Goal: Transaction & Acquisition: Purchase product/service

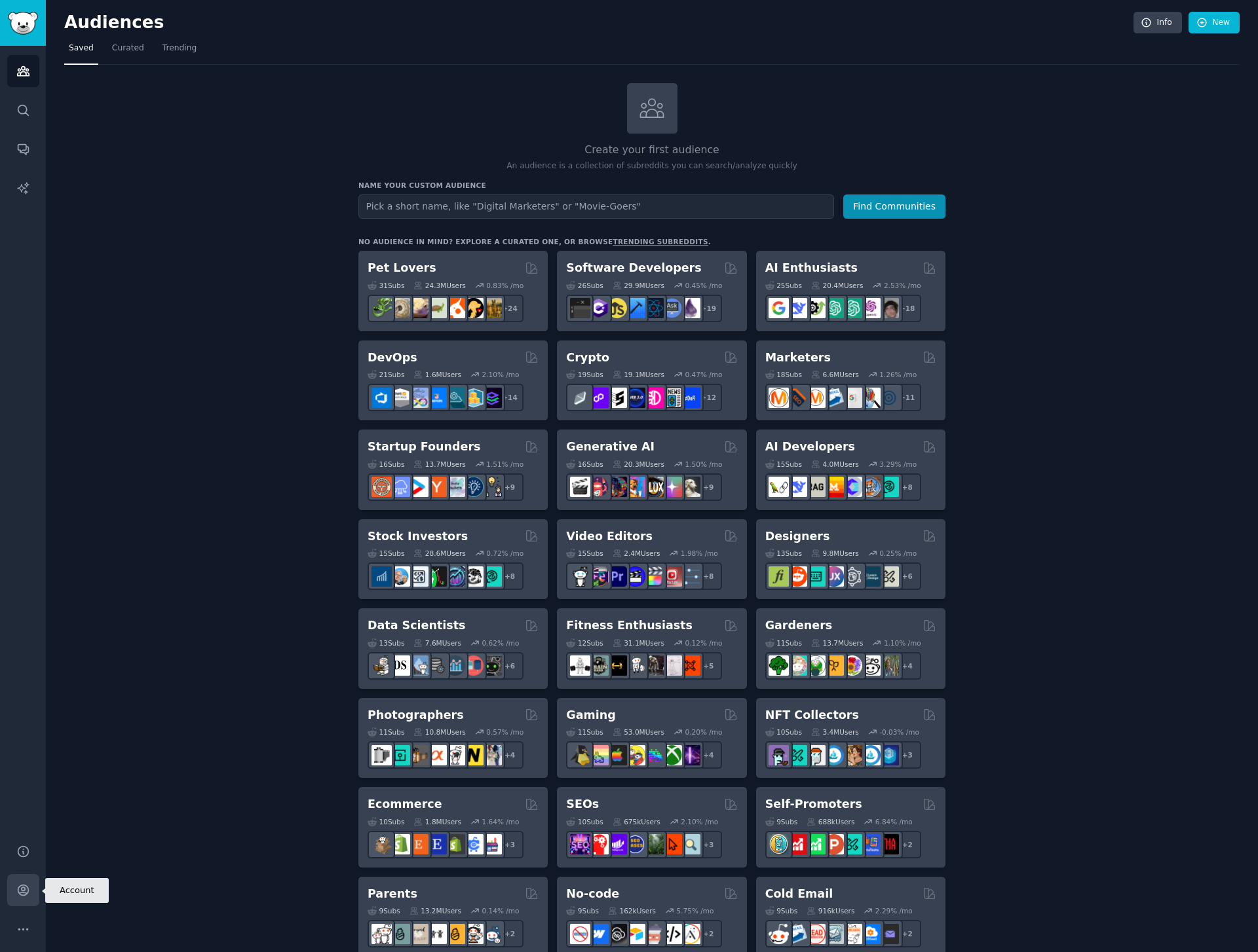
click at [30, 886] on link "Account" at bounding box center [23, 890] width 32 height 32
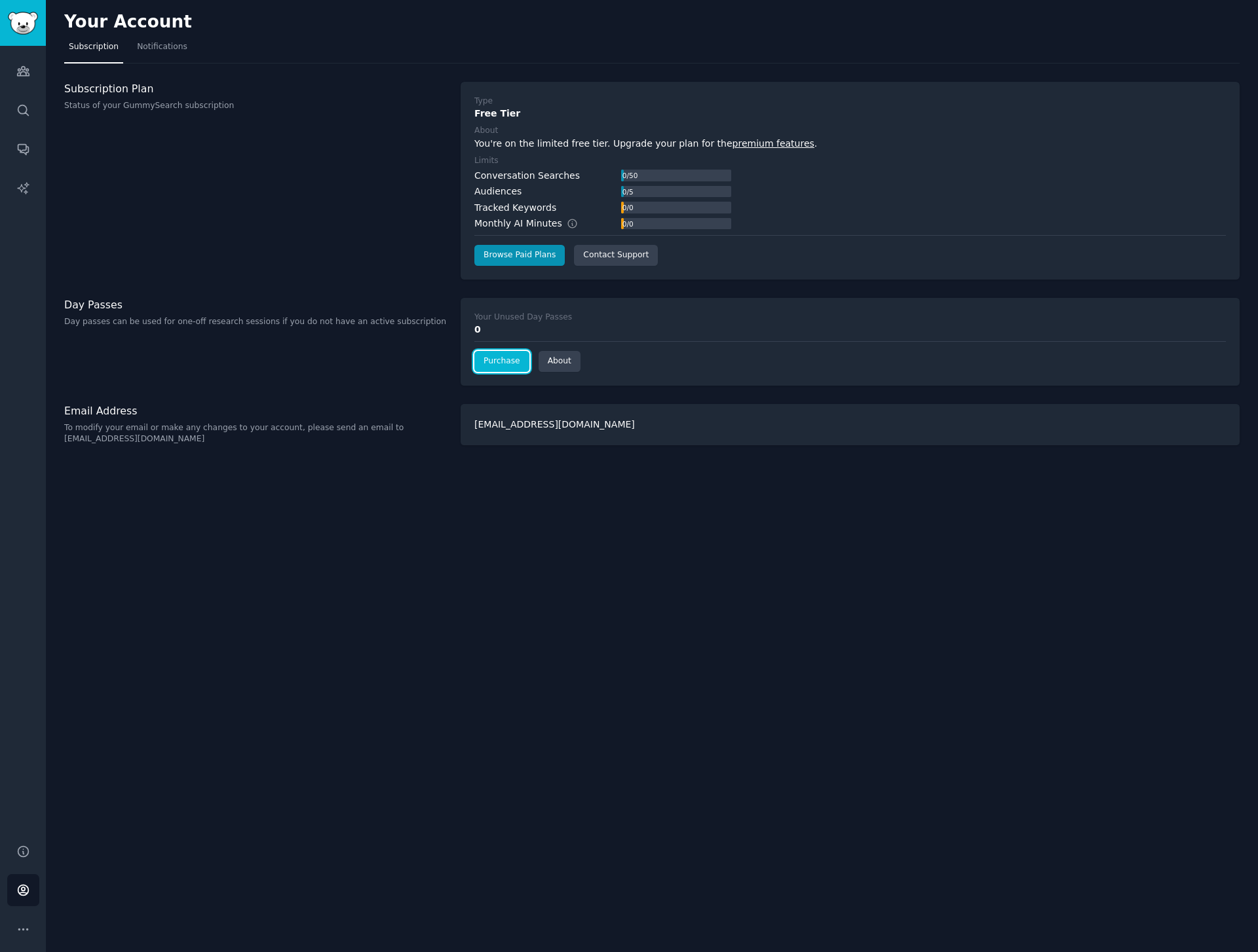
click at [496, 361] on link "Purchase" at bounding box center [502, 362] width 55 height 21
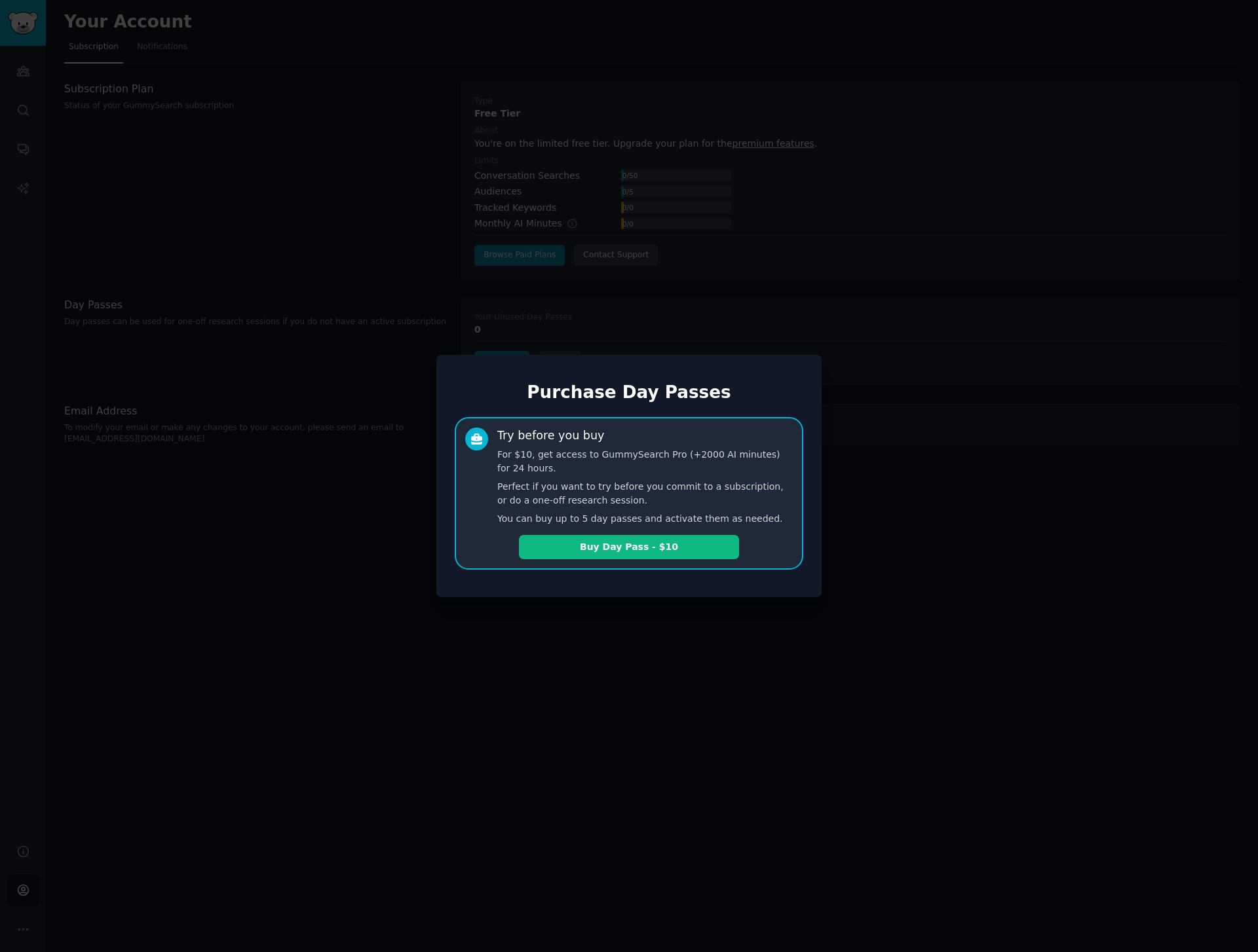
click at [346, 507] on div at bounding box center [629, 476] width 1258 height 952
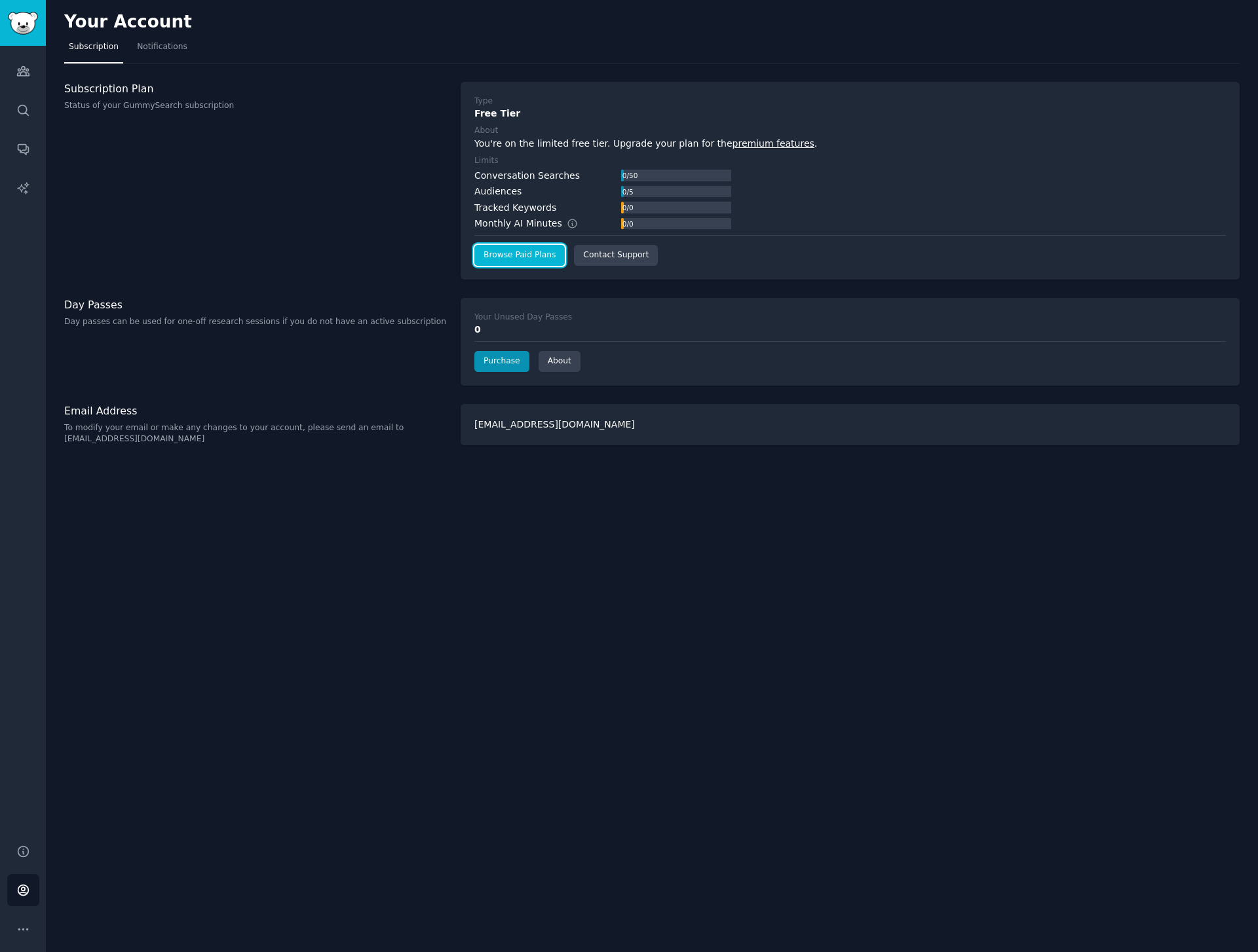
click at [519, 263] on link "Browse Paid Plans" at bounding box center [520, 255] width 91 height 21
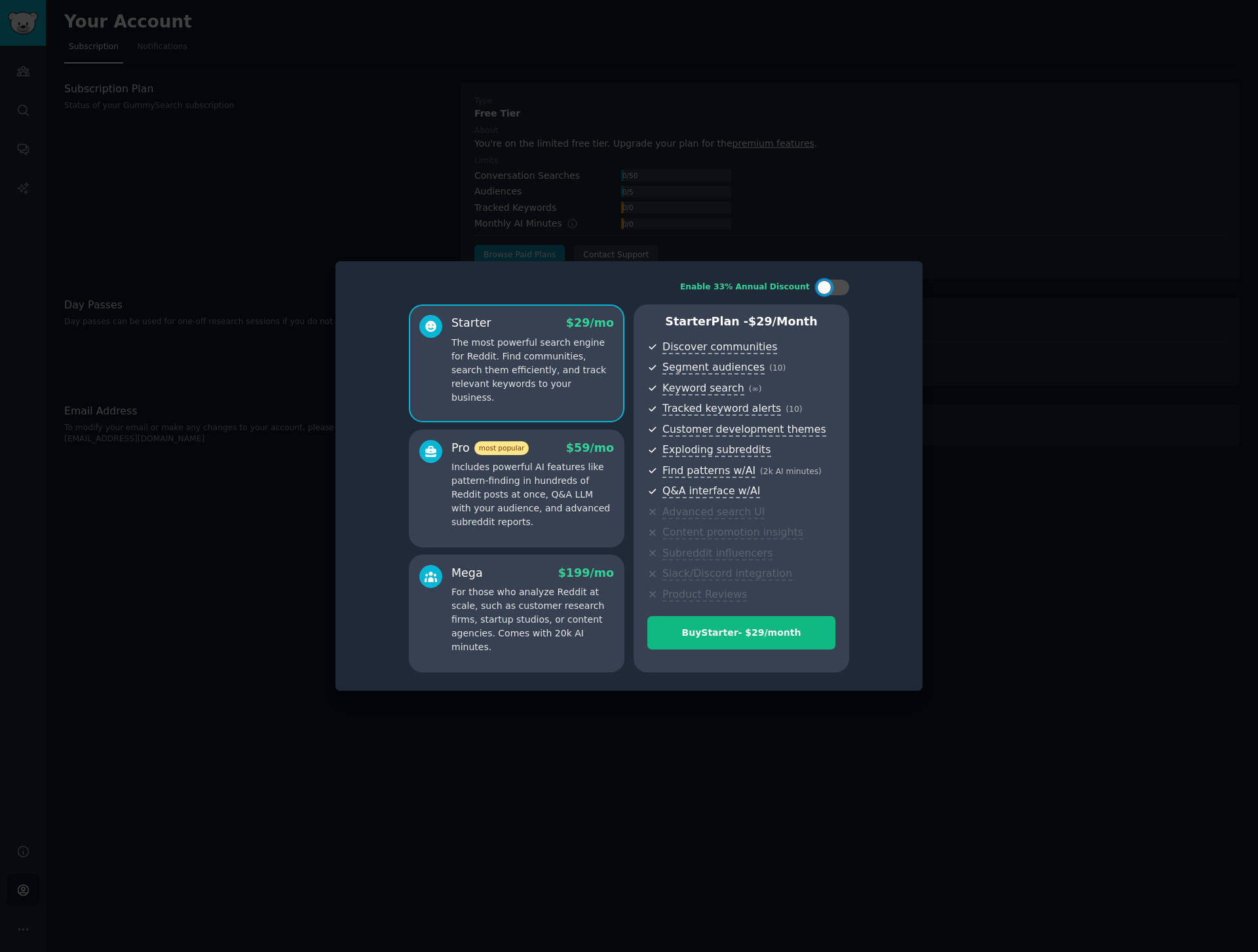
click at [487, 502] on p "Includes powerful AI features like pattern-finding in hundreds of Reddit posts …" at bounding box center [533, 495] width 163 height 69
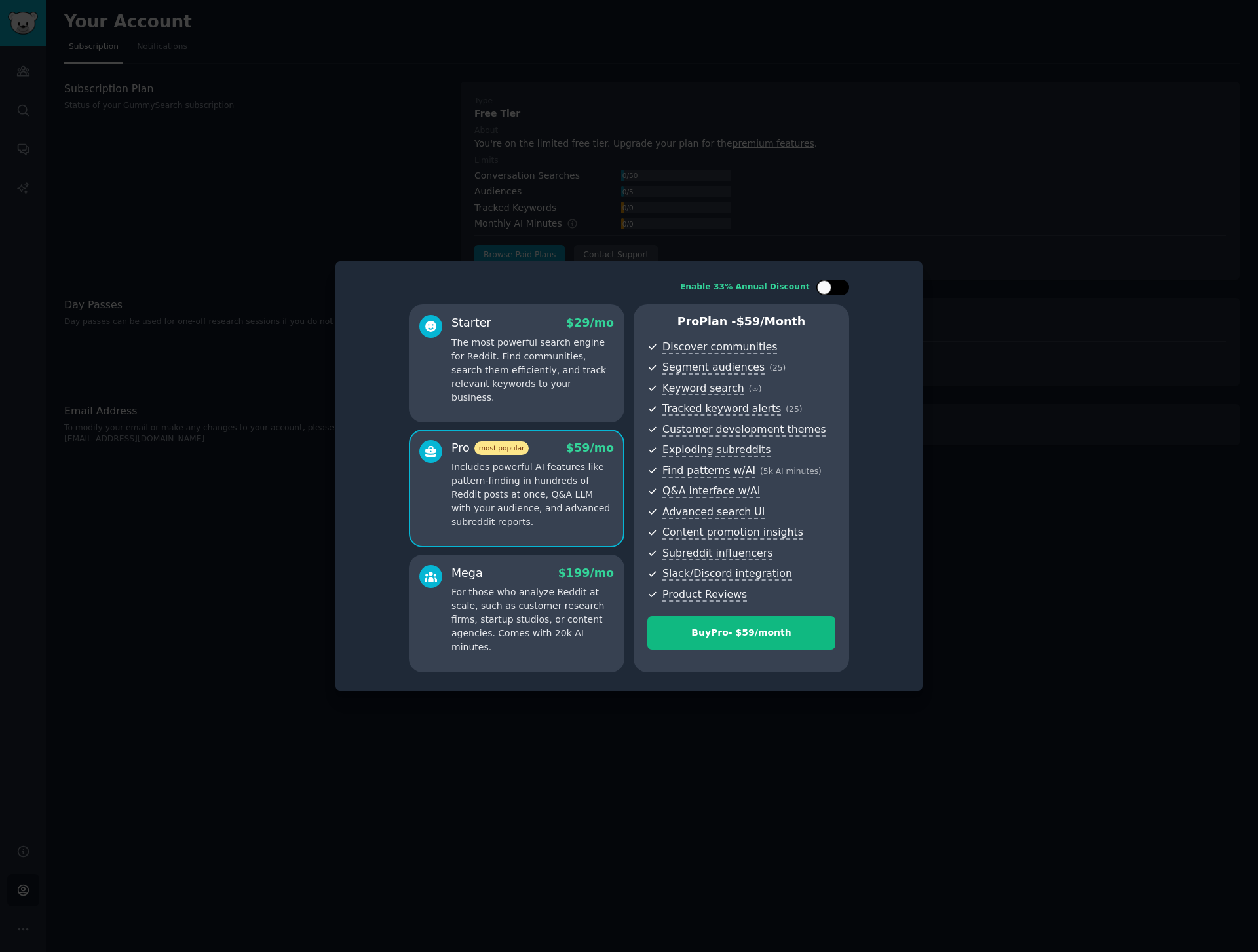
click at [830, 291] on div at bounding box center [823, 287] width 14 height 14
click at [830, 291] on div at bounding box center [826, 287] width 9 height 7
click at [830, 291] on div at bounding box center [823, 287] width 14 height 14
click at [830, 291] on div at bounding box center [826, 287] width 9 height 7
checkbox input "false"
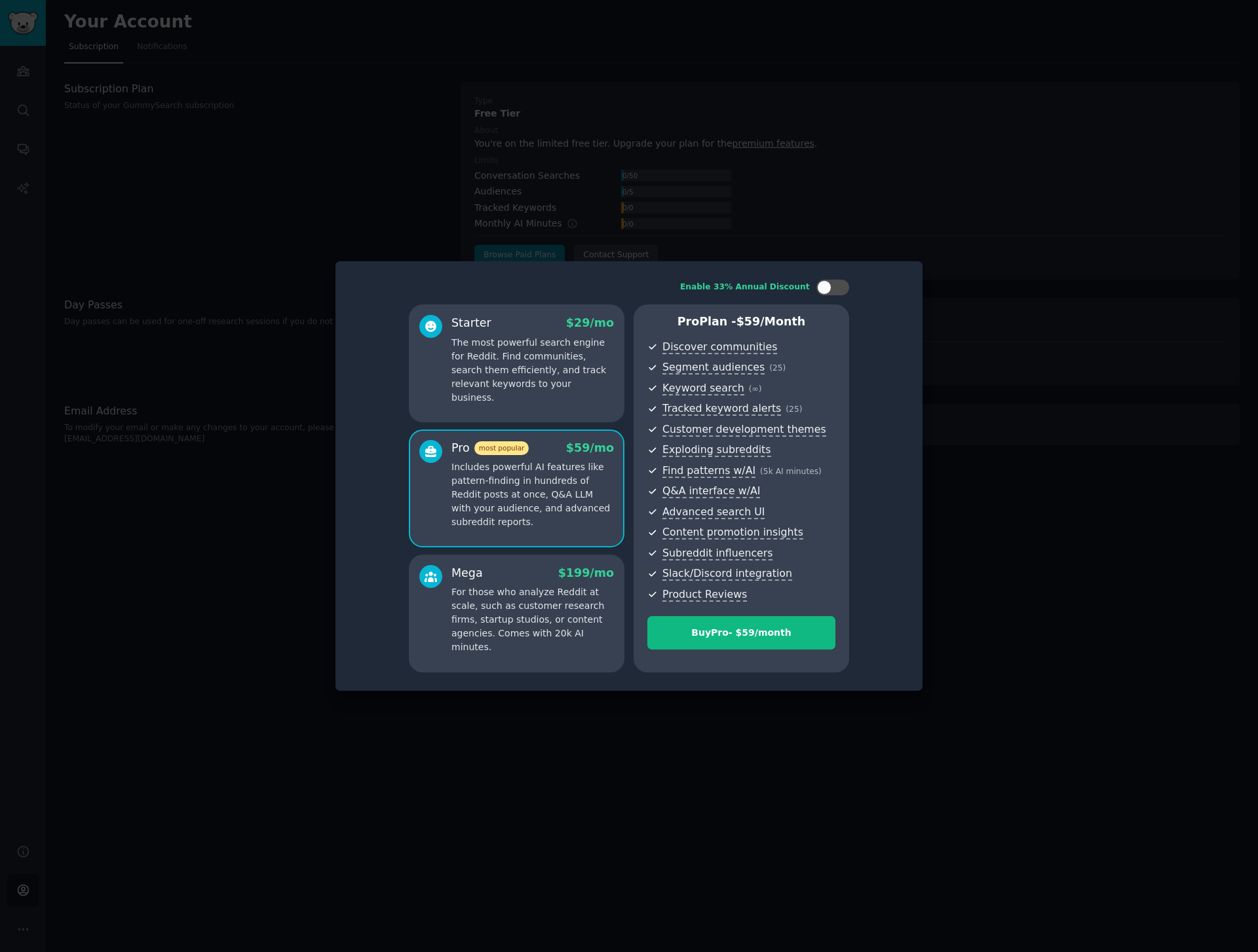
click at [949, 157] on div at bounding box center [629, 476] width 1258 height 952
